Goal: Information Seeking & Learning: Understand process/instructions

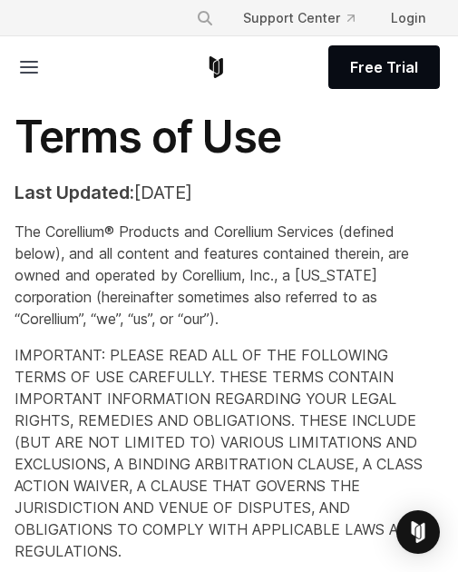
scroll to position [18446, 0]
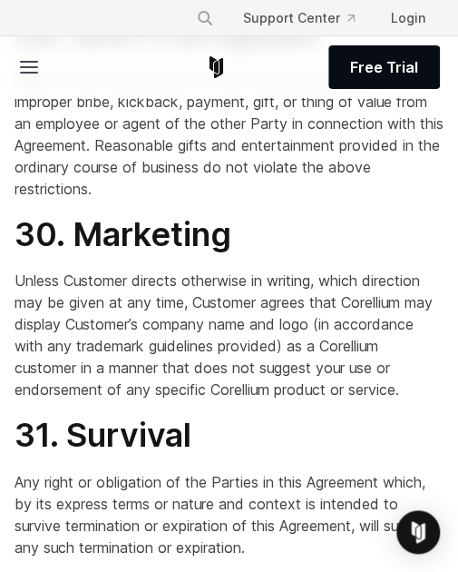
scroll to position [3993, 0]
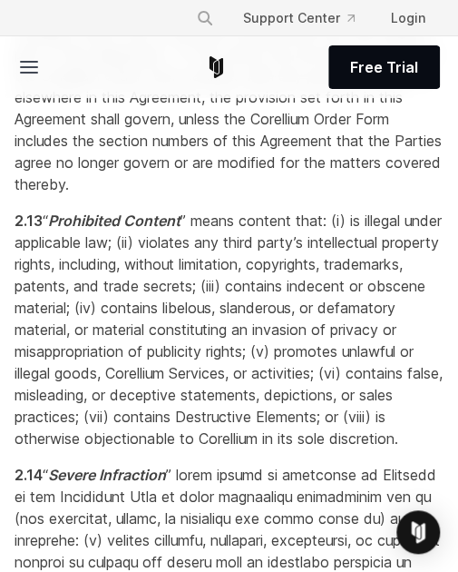
drag, startPoint x: 117, startPoint y: 527, endPoint x: 58, endPoint y: 322, distance: 213.5
drag, startPoint x: 58, startPoint y: 322, endPoint x: 23, endPoint y: 323, distance: 35.4
click at [23, 323] on span "“ Prohibited Content ” means content that: (i) is illegal under applicable law;…" at bounding box center [229, 330] width 429 height 236
drag, startPoint x: 71, startPoint y: 284, endPoint x: 123, endPoint y: 522, distance: 243.4
click at [123, 449] on p "2.13 “ Prohibited Content ” means content that: (i) is illegal under applicable…" at bounding box center [229, 330] width 429 height 240
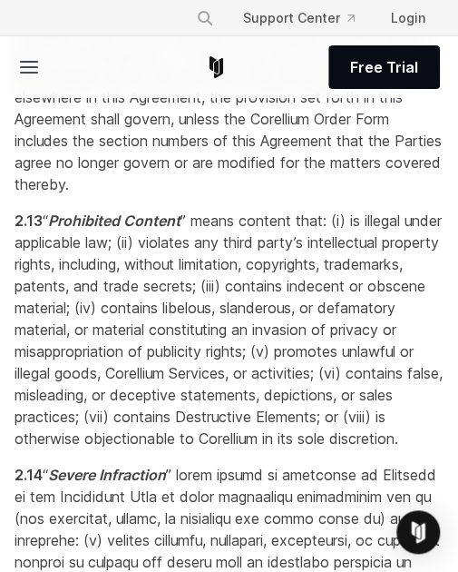
copy span "“ Prohibited Content ” means content that: (i) is illegal under applicable law;…"
click at [103, 192] on span "“ Order Form ” means a document that is signed or otherwise agreed to by author…" at bounding box center [229, 10] width 428 height 367
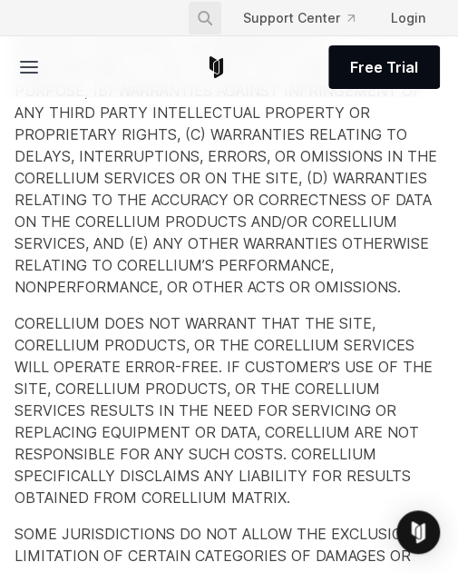
scroll to position [19407, 0]
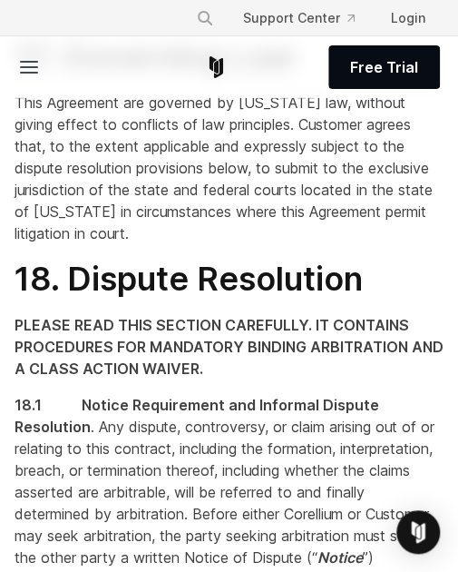
drag, startPoint x: 375, startPoint y: 199, endPoint x: 298, endPoint y: 521, distance: 331.4
copy span "On the expiration or termination of this Agreement, the receiving Party shall p…"
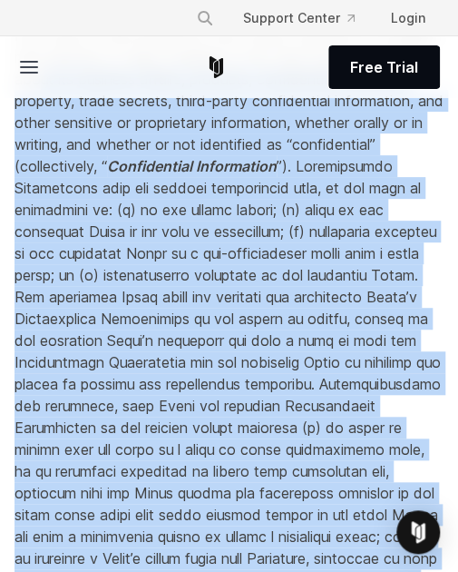
scroll to position [18595, 0]
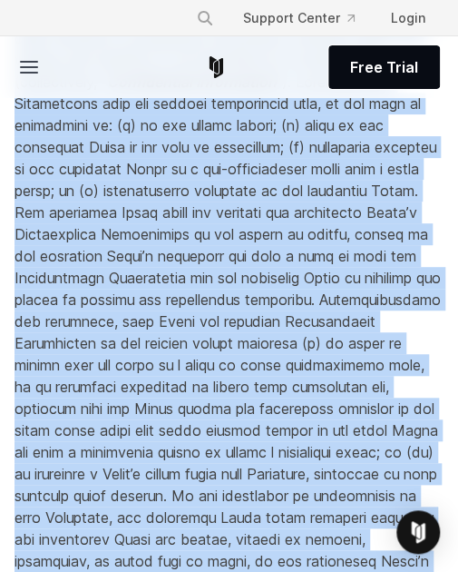
drag, startPoint x: 277, startPoint y: 527, endPoint x: 7, endPoint y: 455, distance: 279.0
copy span "Lore ipsu do sita consec adi Elit, seddoe Temporin ut Laboreetd mag aliquaen ad…"
